Goal: Transaction & Acquisition: Download file/media

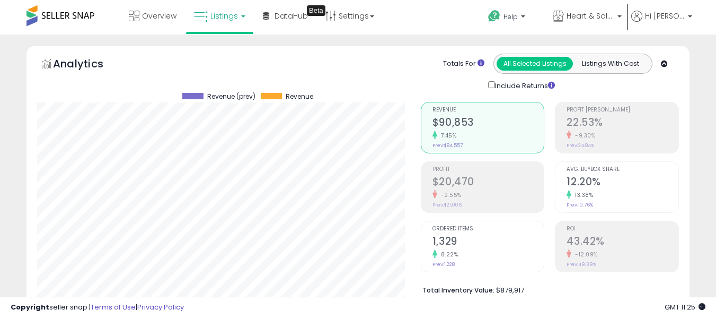
scroll to position [278, 0]
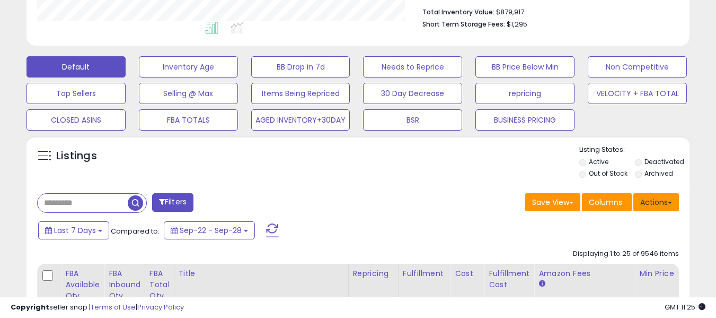
click at [655, 208] on button "Actions" at bounding box center [657, 202] width 46 height 18
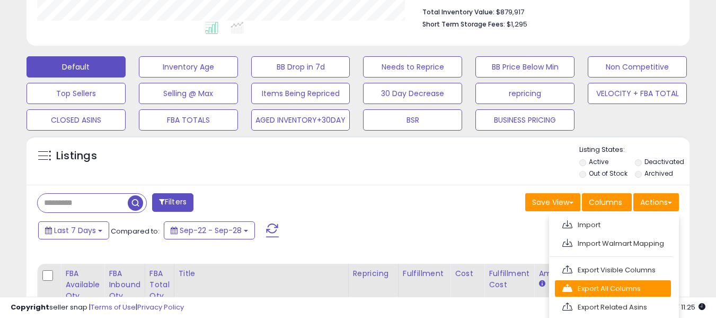
click at [605, 289] on link "Export All Columns" at bounding box center [613, 288] width 116 height 16
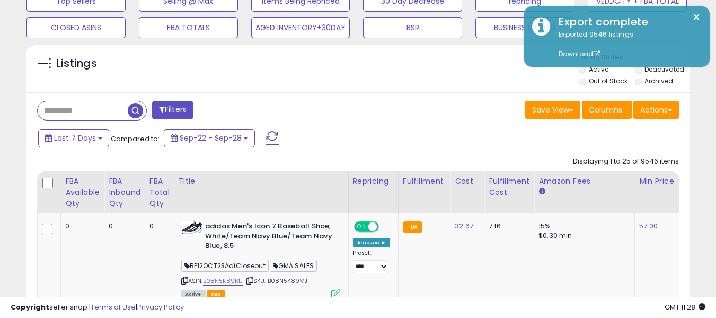
scroll to position [359, 0]
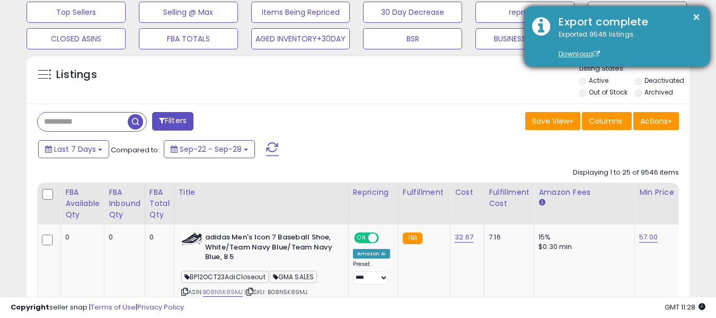
click at [639, 40] on div "Exported 9546 listings. Download" at bounding box center [626, 45] width 151 height 30
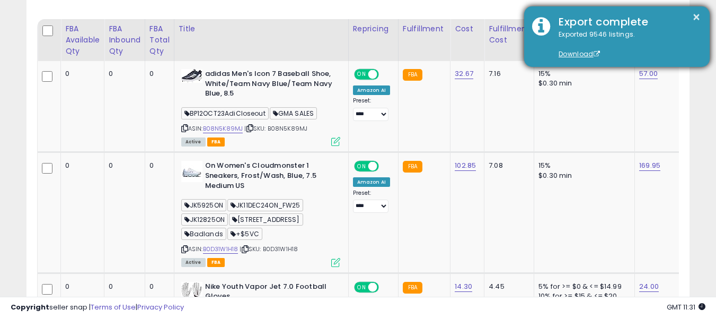
scroll to position [529, 0]
